Goal: Find specific page/section: Find specific page/section

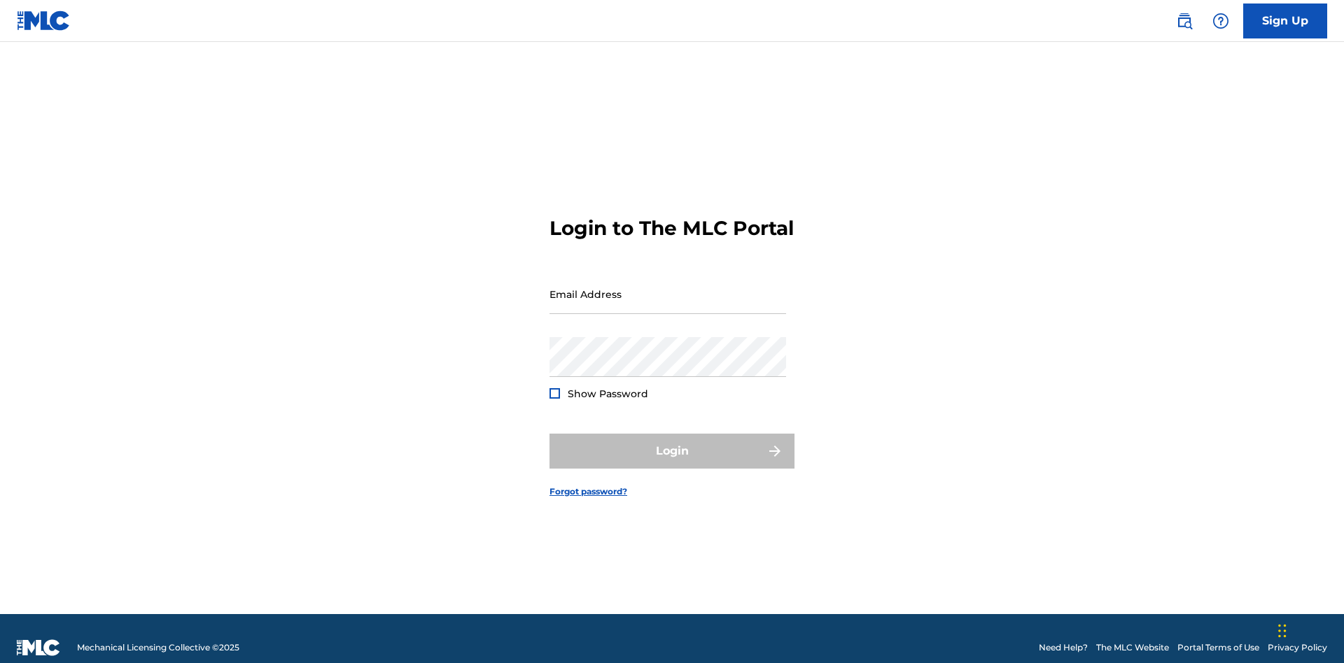
scroll to position [18, 0]
click at [668, 288] on input "Email Address" at bounding box center [667, 294] width 237 height 40
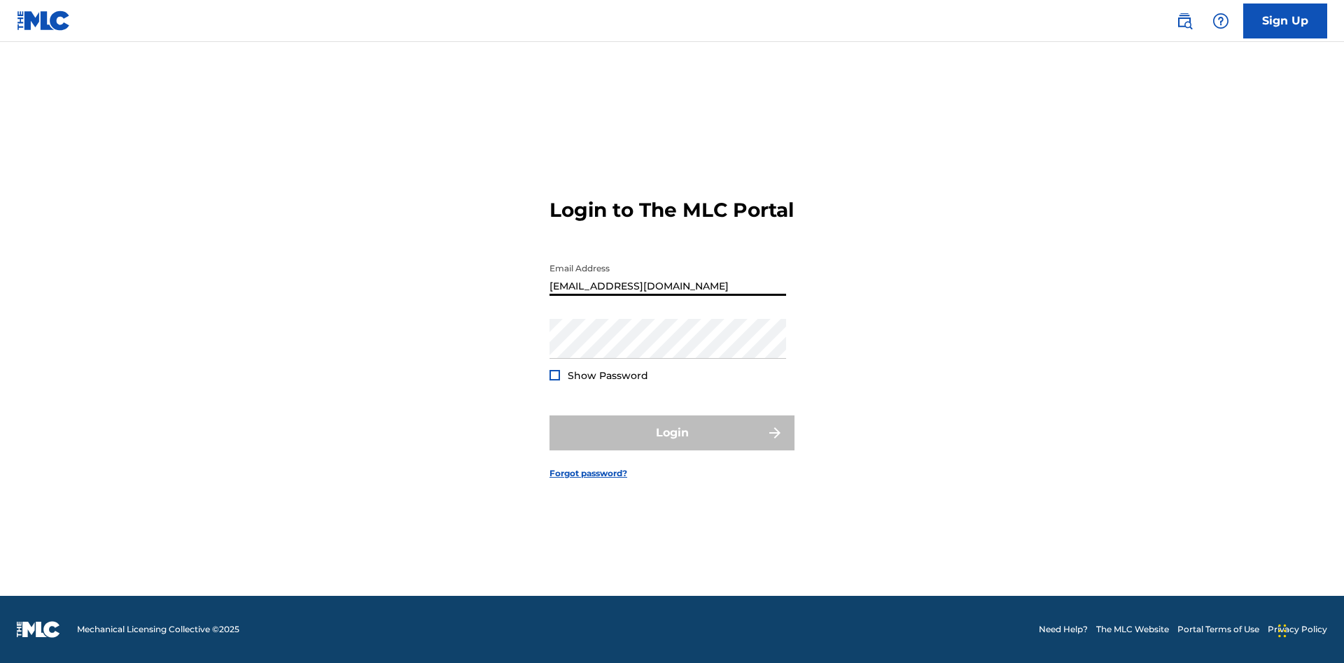
scroll to position [0, 44]
type input "[EMAIL_ADDRESS][DOMAIN_NAME]"
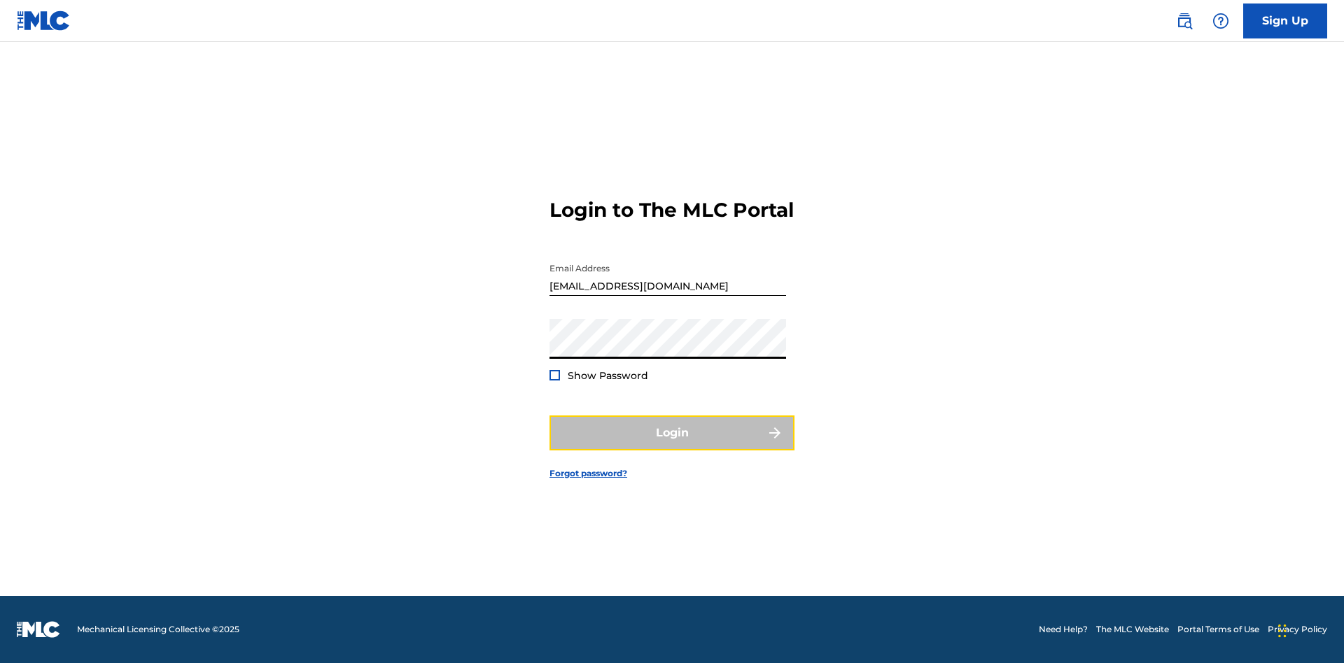
click at [672, 445] on button "Login" at bounding box center [671, 433] width 245 height 35
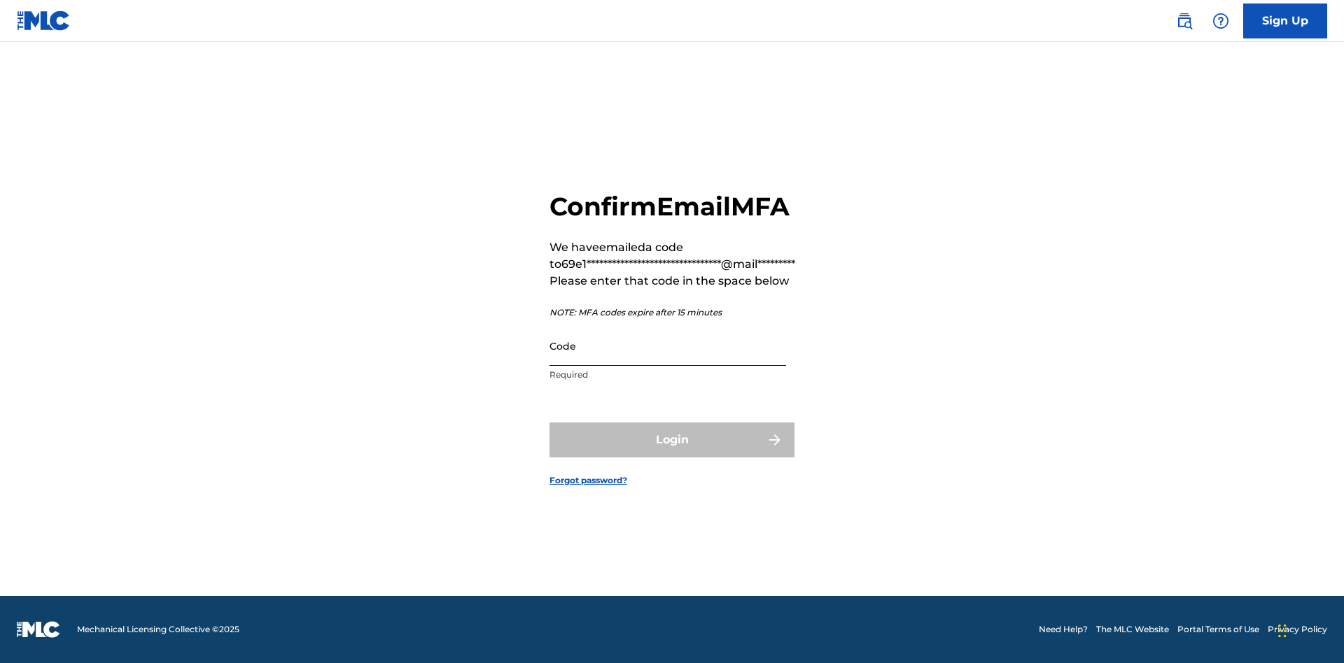
click at [668, 346] on input "Code" at bounding box center [667, 346] width 237 height 40
type input "957072"
click at [672, 439] on button "Login" at bounding box center [671, 440] width 245 height 35
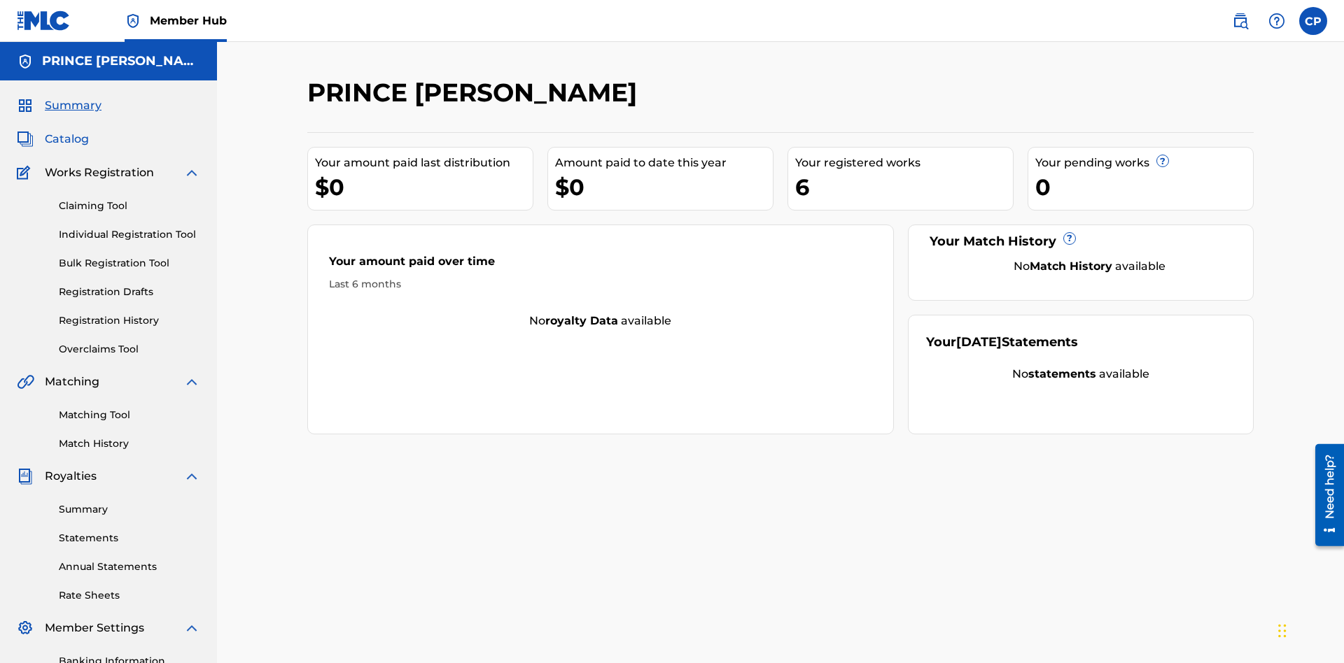
click at [66, 131] on span "Catalog" at bounding box center [67, 139] width 44 height 17
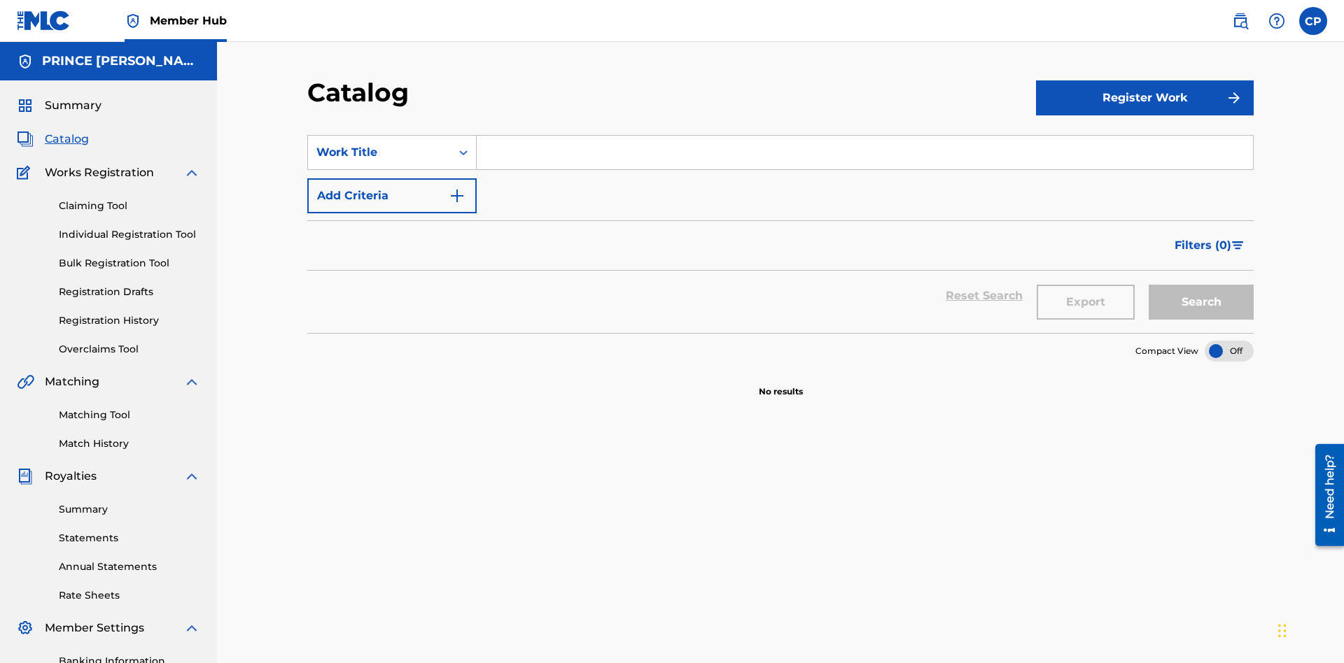
scroll to position [55, 0]
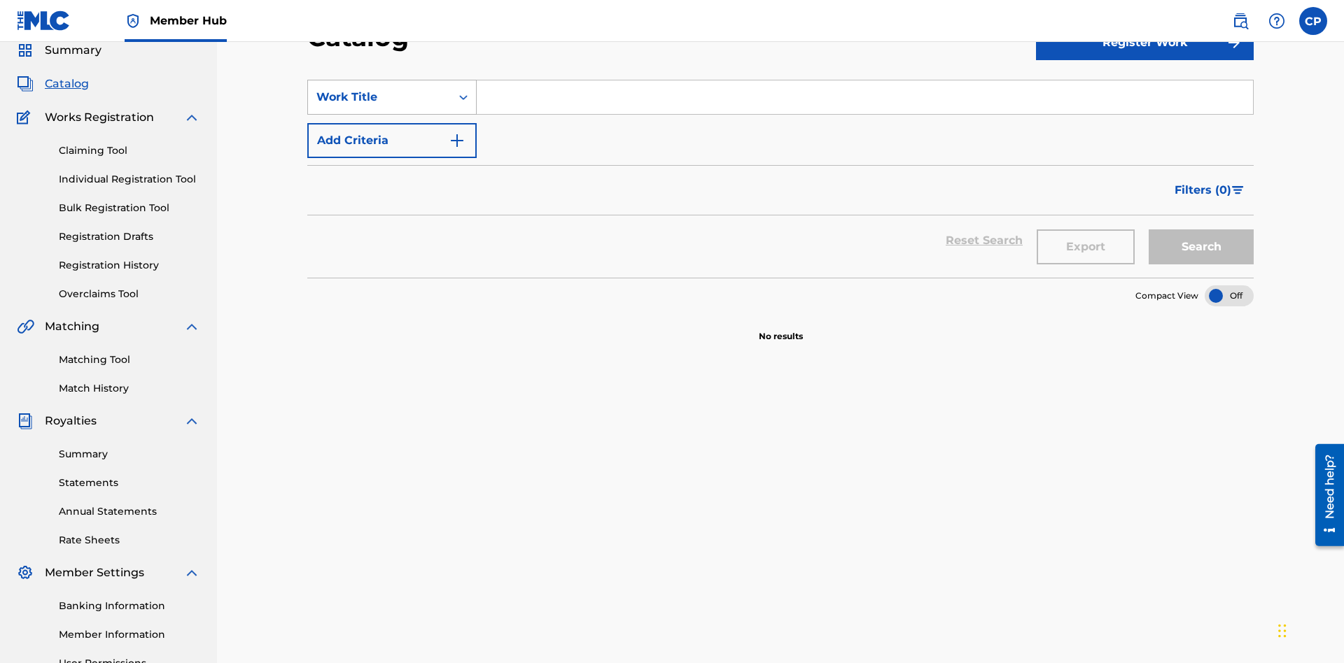
click at [379, 97] on div "Work Title" at bounding box center [379, 97] width 126 height 17
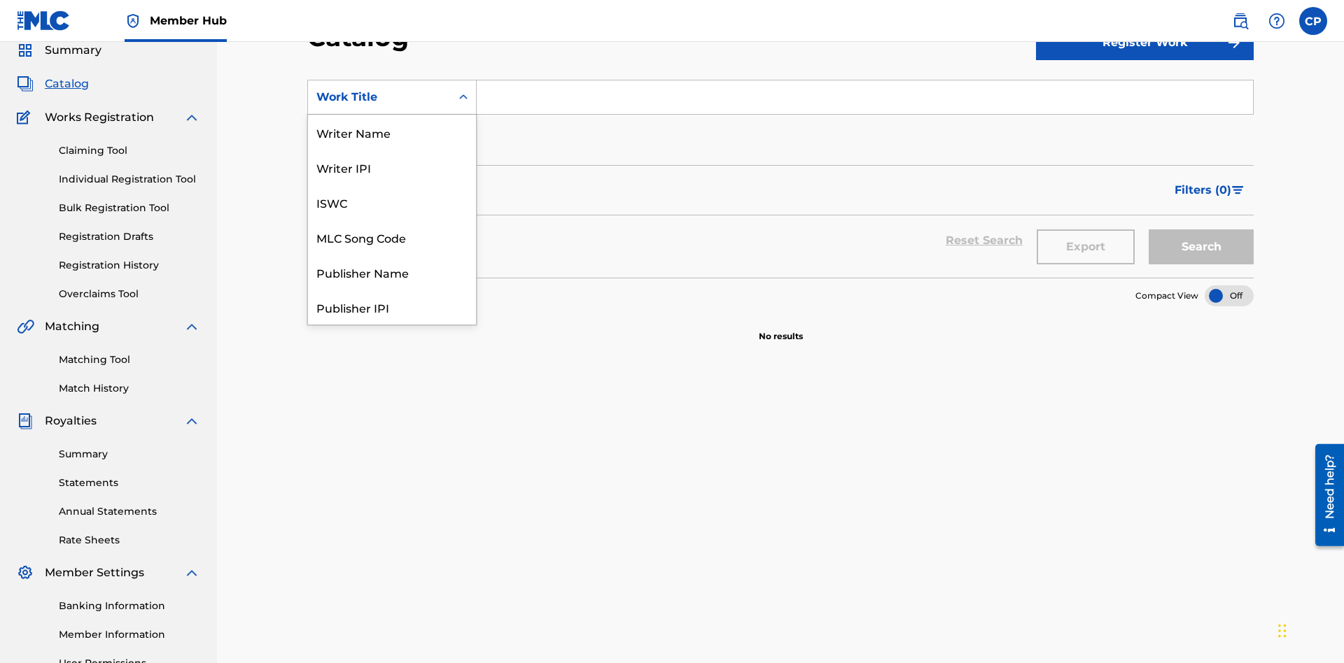
scroll to position [210, 0]
click at [392, 307] on div "Work Title" at bounding box center [392, 307] width 168 height 35
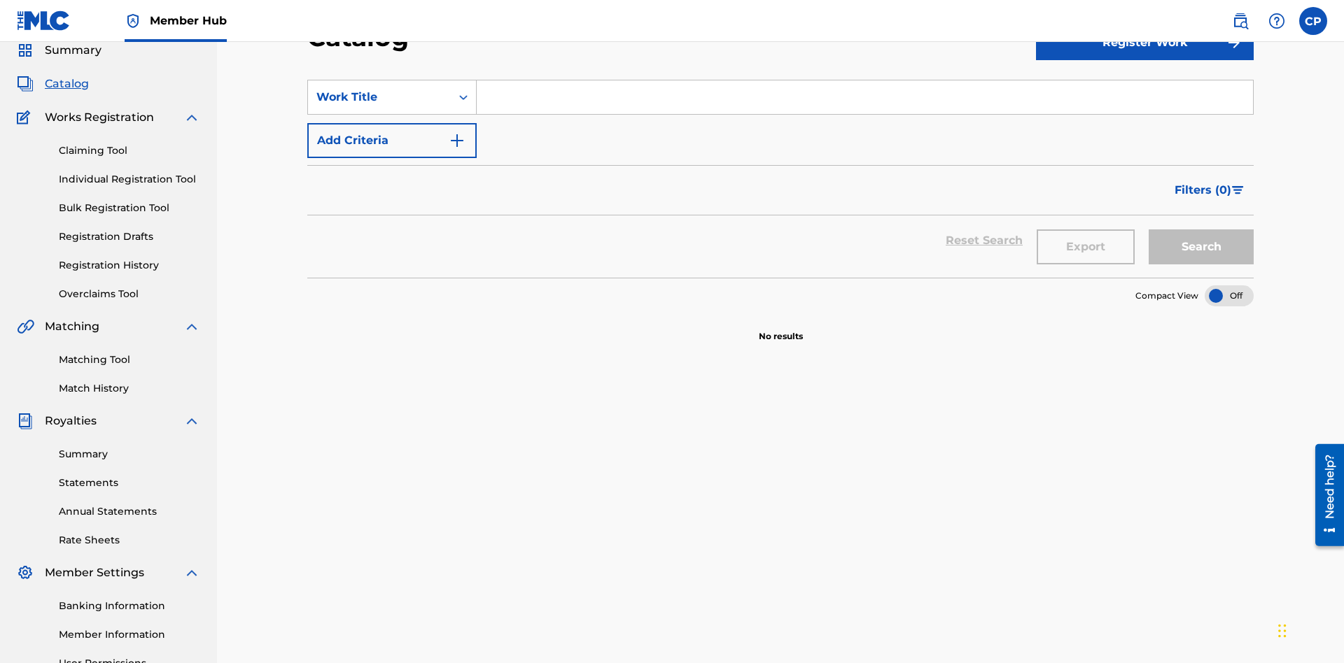
click at [864, 101] on input "Search Form" at bounding box center [865, 97] width 776 height 34
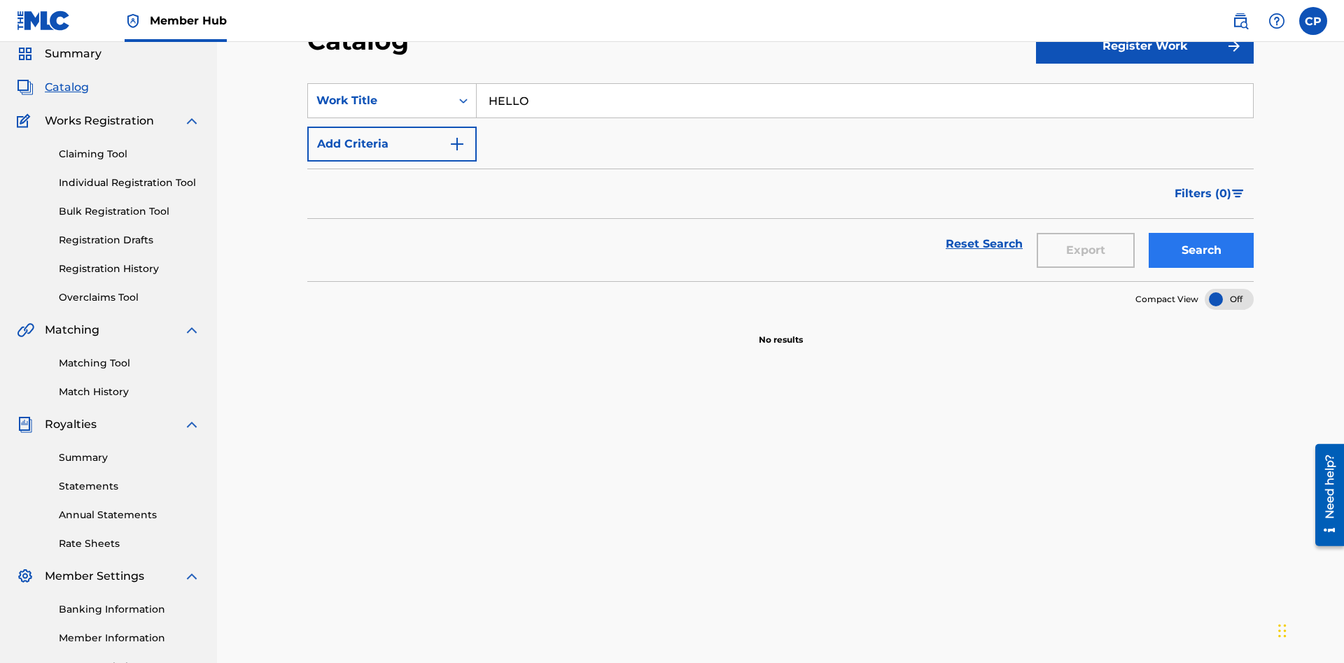
type input "HELLO"
click at [1201, 233] on button "Search" at bounding box center [1200, 250] width 105 height 35
